Goal: Information Seeking & Learning: Get advice/opinions

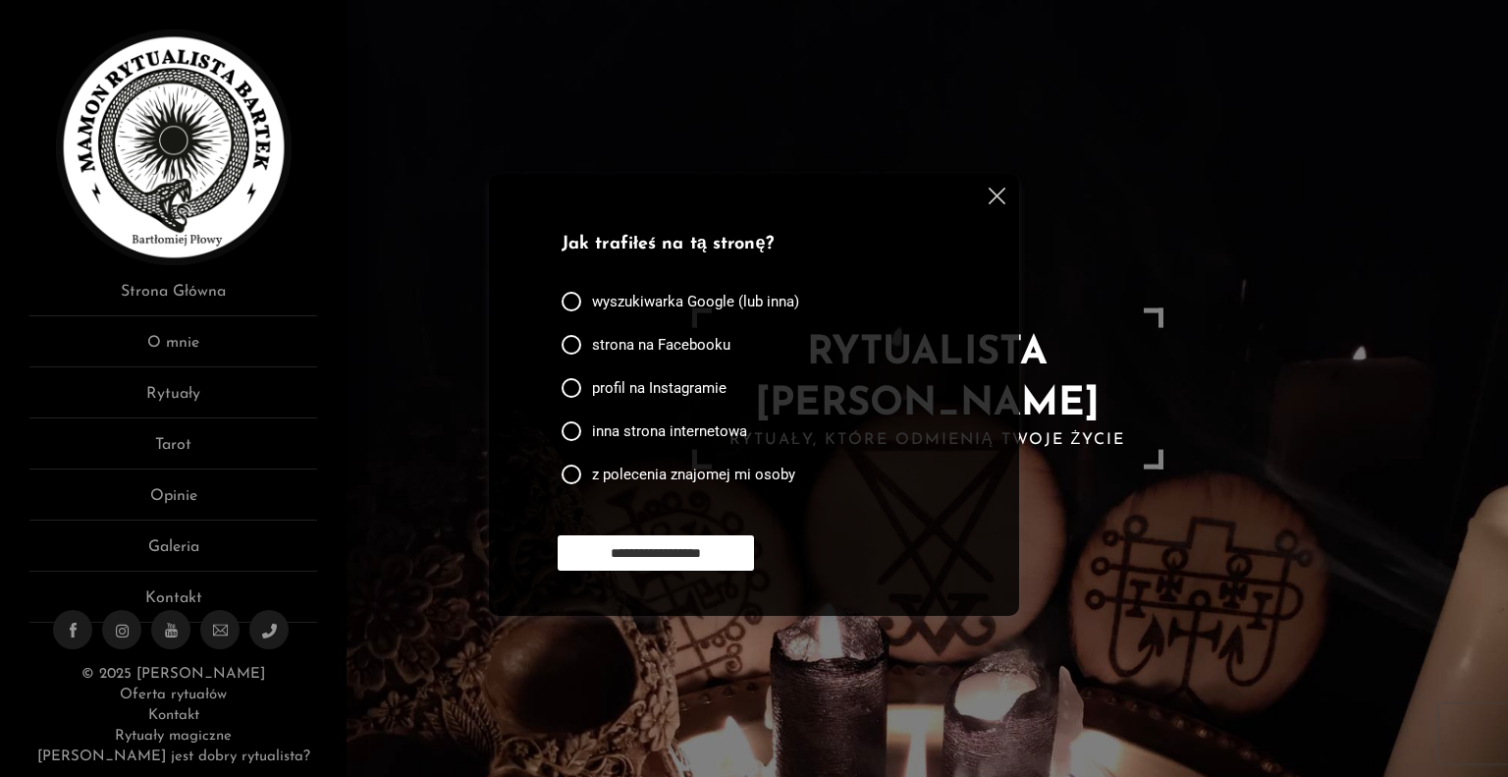
click at [1001, 198] on img at bounding box center [997, 196] width 17 height 17
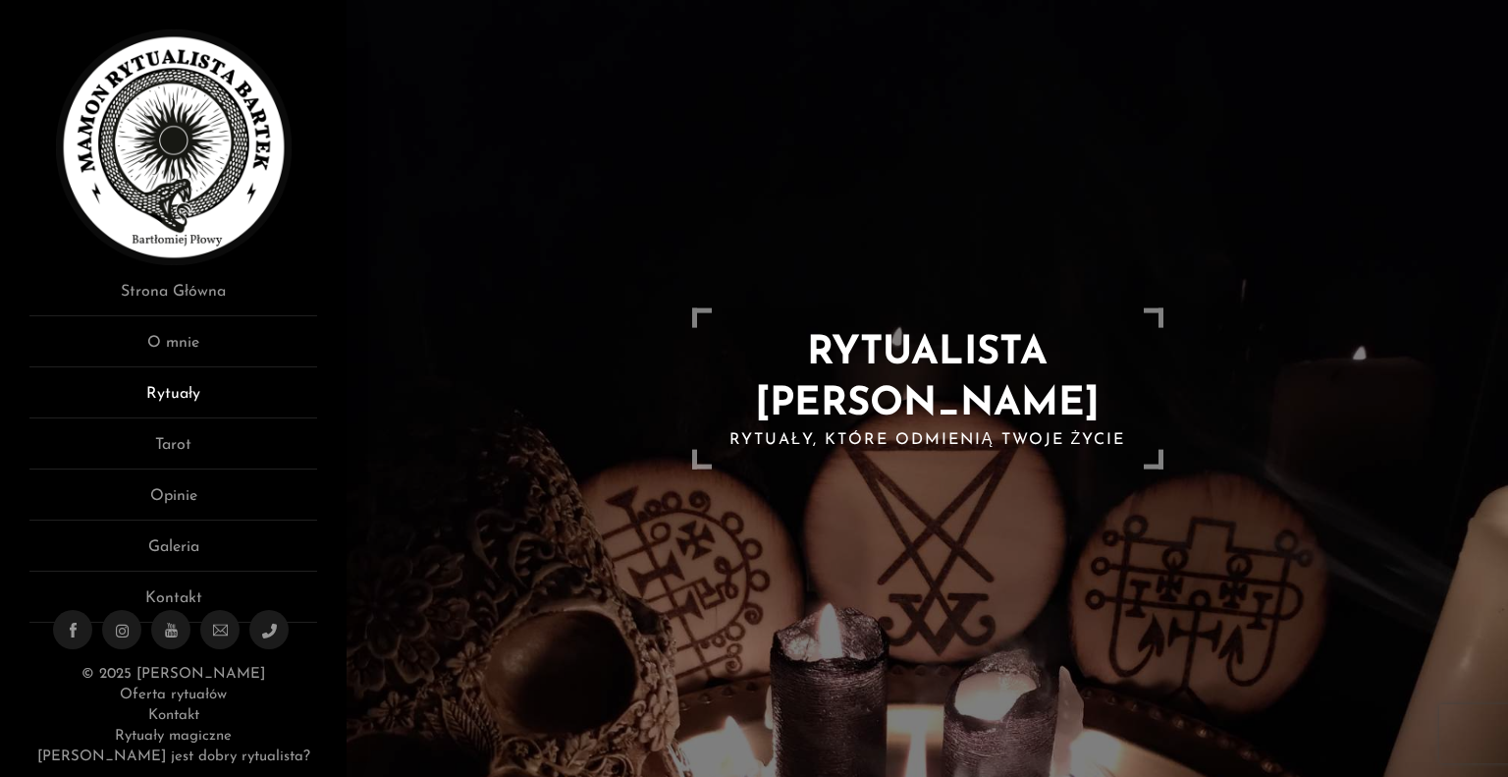
click at [177, 385] on link "Rytuały" at bounding box center [173, 400] width 288 height 36
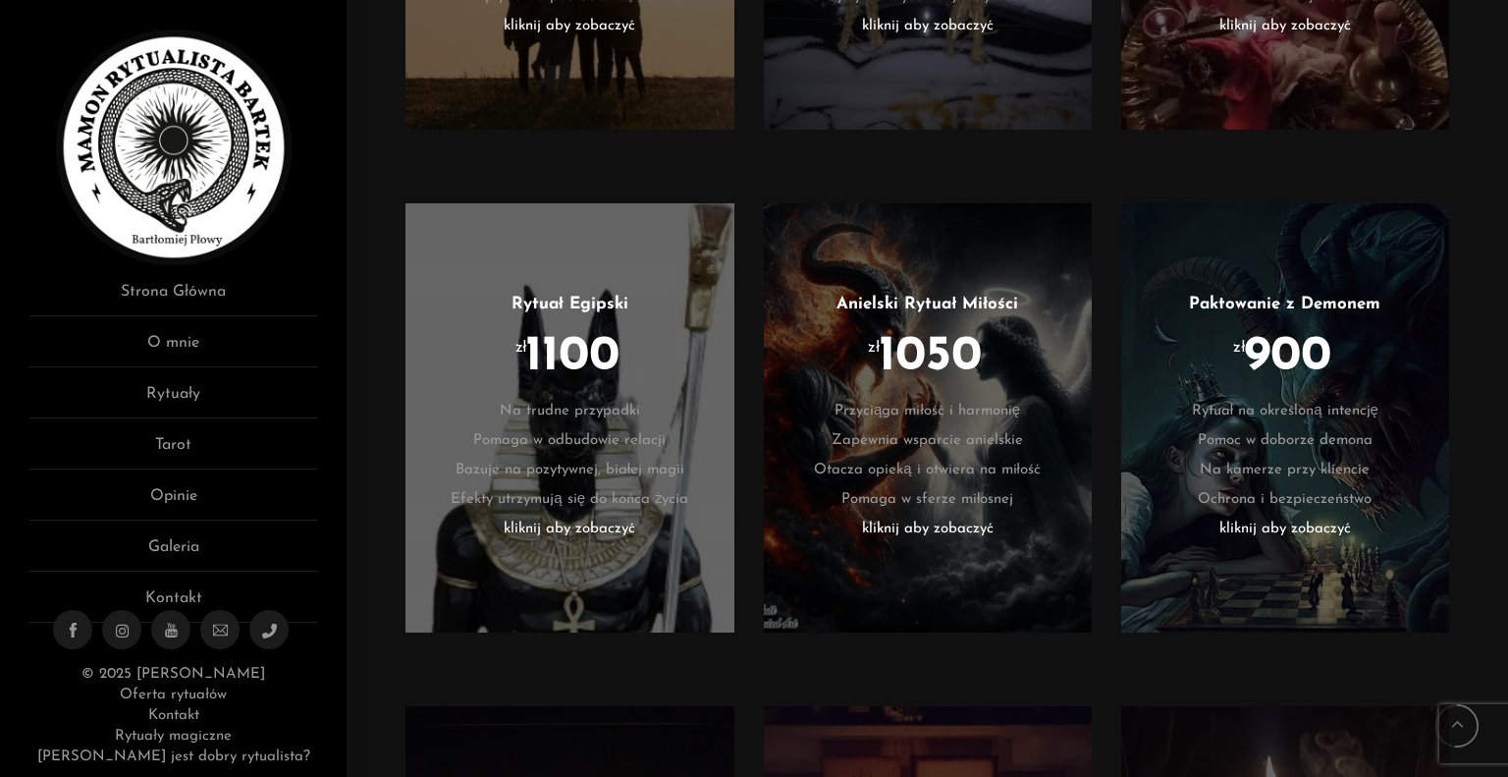
scroll to position [2553, 0]
click at [185, 485] on link "Opinie" at bounding box center [173, 502] width 288 height 36
click at [181, 491] on link "Opinie" at bounding box center [173, 502] width 288 height 36
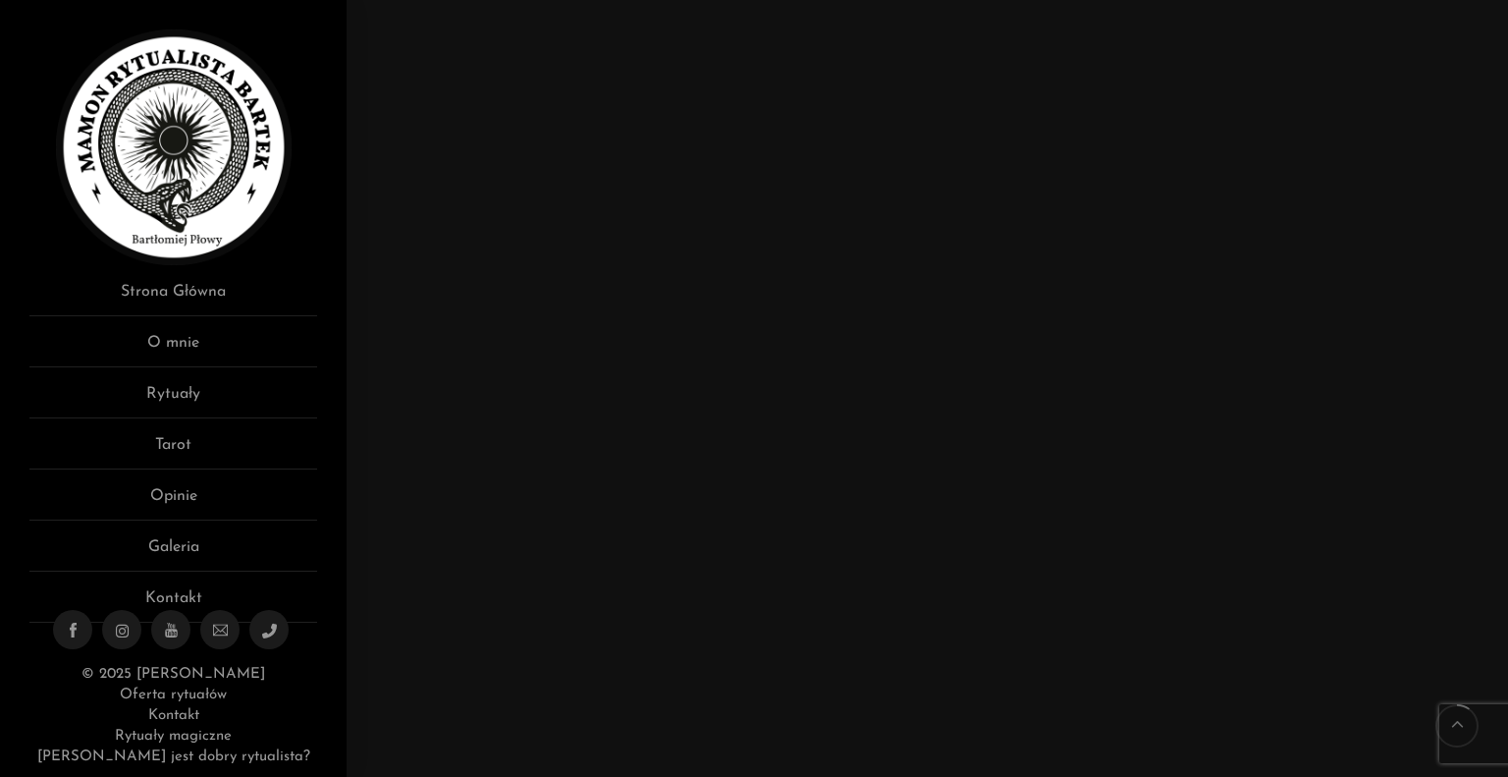
scroll to position [1375, 0]
